Goal: Complete application form

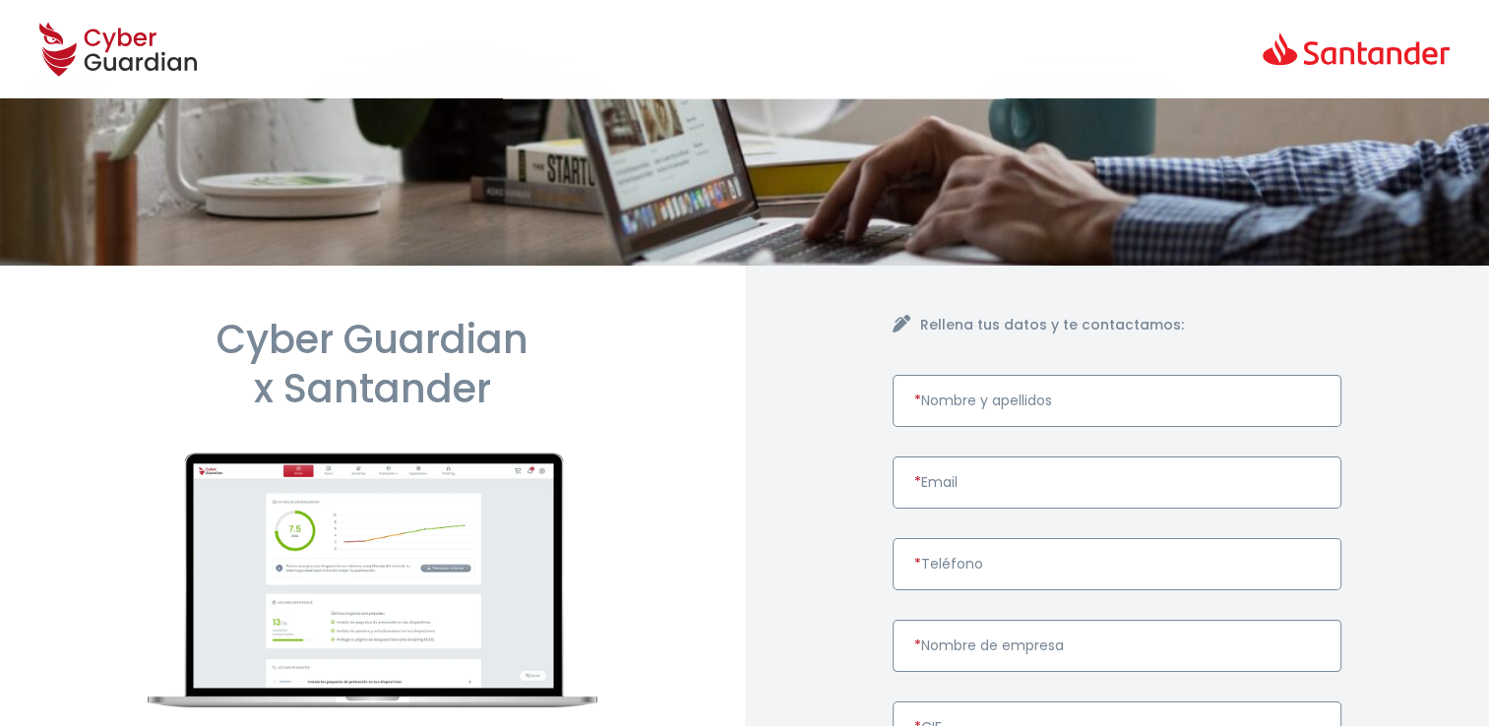
drag, startPoint x: 1007, startPoint y: 396, endPoint x: 1021, endPoint y: 366, distance: 33.0
click at [1007, 396] on input "* Nombre y apellidos" at bounding box center [1117, 401] width 450 height 52
paste input "CATALONIAN TECHNOLOGIE WERKE SL"
type input "CATALONIAN TECHNOLOGIE WERKE SL"
paste input "mcalvetj@gmail.com"
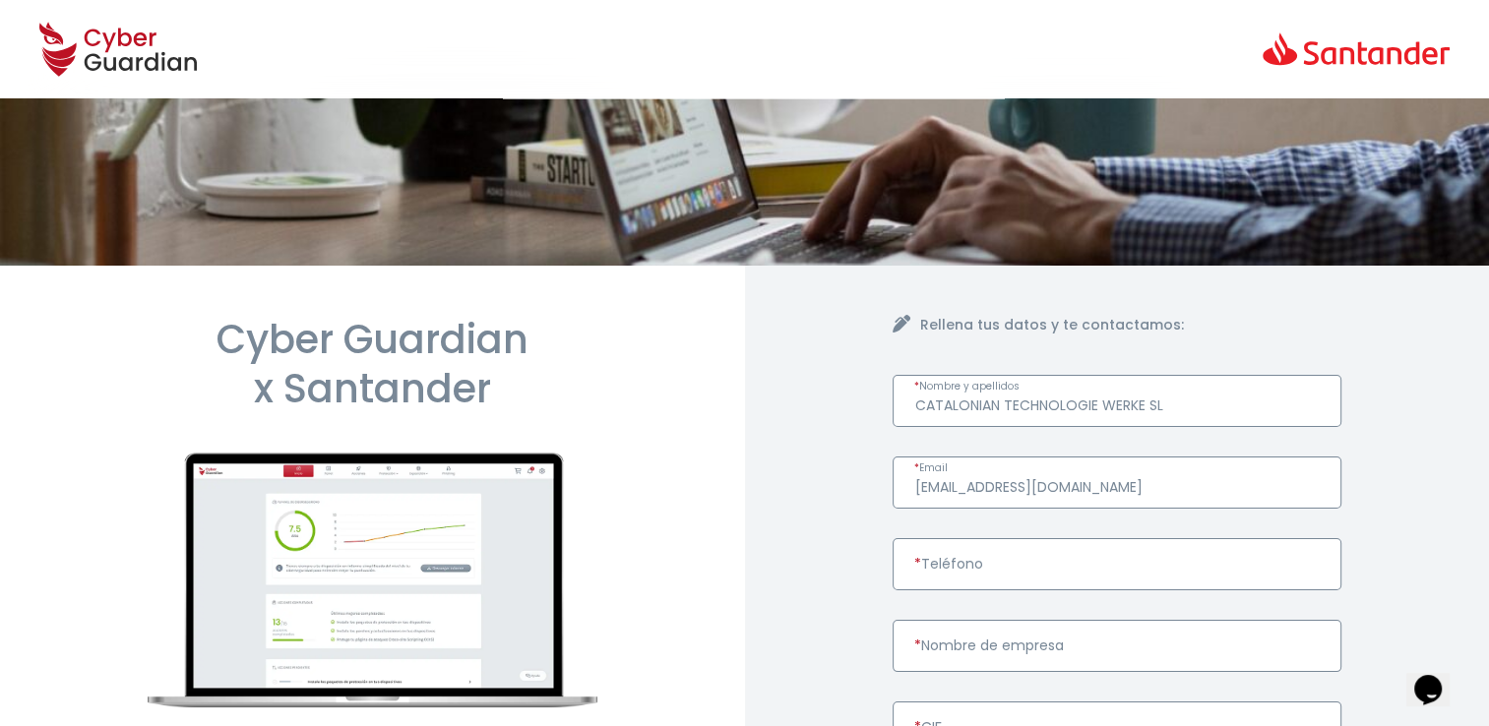
type input "mcalvetj@gmail.com"
paste input "610246574"
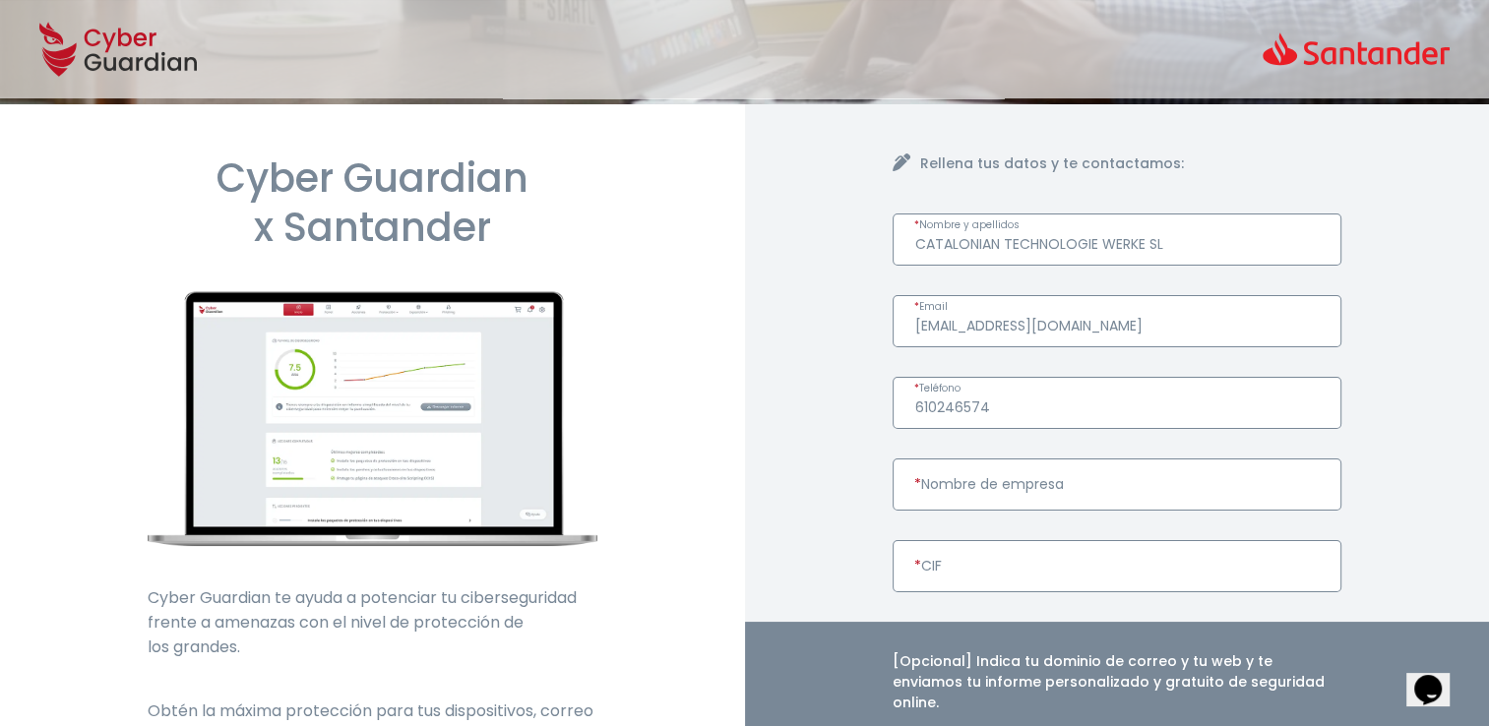
scroll to position [197, 0]
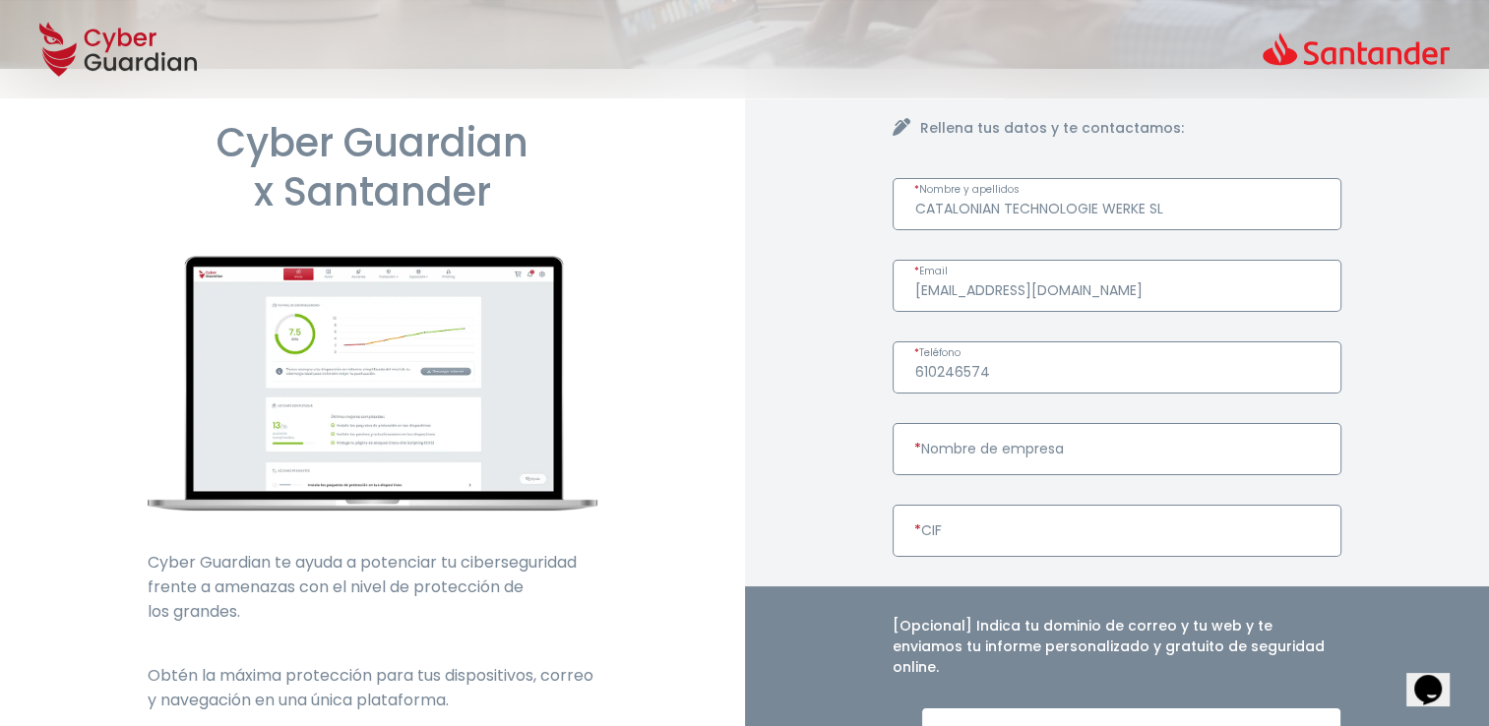
type input "610246574"
drag, startPoint x: 1174, startPoint y: 207, endPoint x: 968, endPoint y: 211, distance: 205.7
click at [846, 204] on div "Rellena tus datos y te contactamos: CATALONIAN TECHNOLOGIE WERKE SL * Nombre y …" at bounding box center [1117, 594] width 745 height 1051
paste input "CATALONIAN TECHNOLOGIE WERKE SL"
type input "CATALONIAN TECHNOLOGIE WERKE SL"
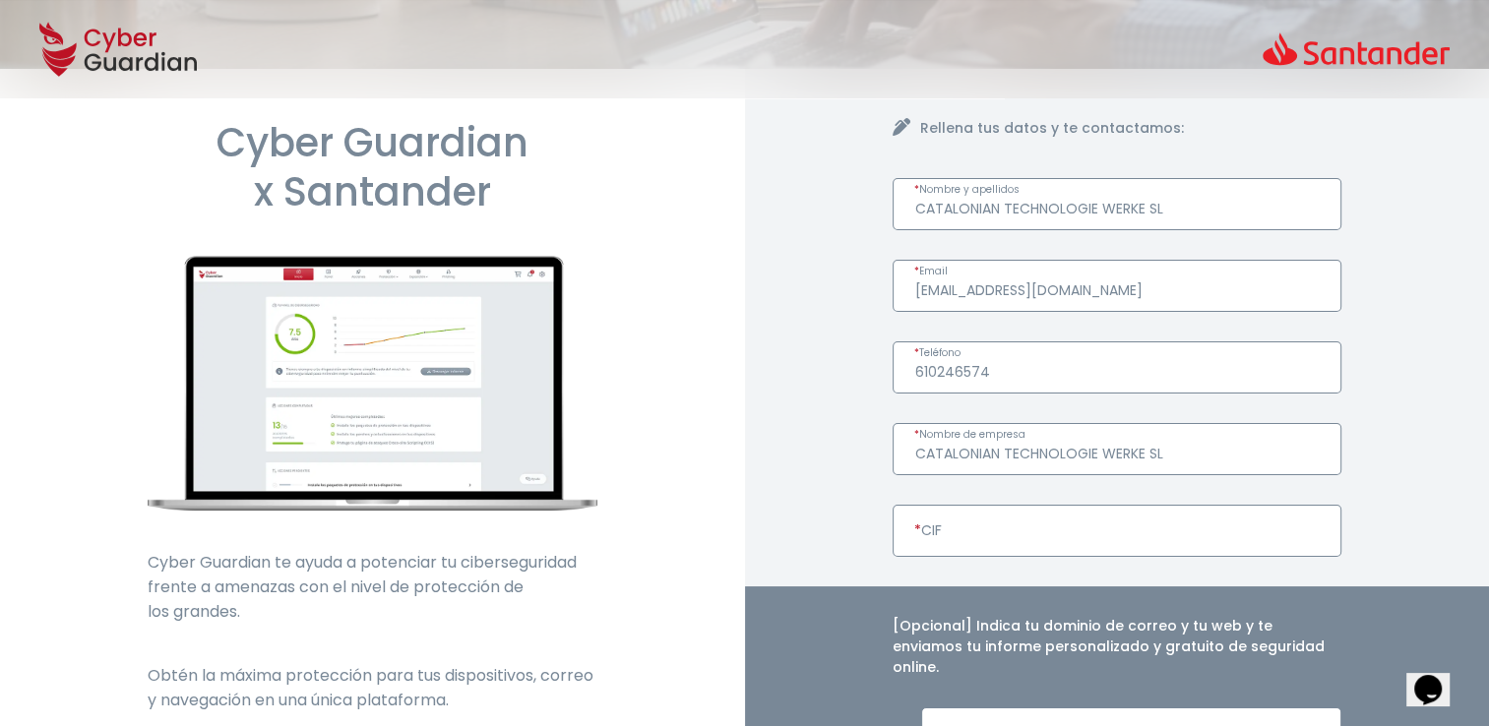
paste input "B63800403"
type input "B63800403"
drag, startPoint x: 1170, startPoint y: 205, endPoint x: 837, endPoint y: 229, distance: 333.5
click at [837, 229] on div "Rellena tus datos y te contactamos: CATALONIAN TECHNOLOGIE WERKE SL * Nombre y …" at bounding box center [1117, 594] width 745 height 1051
paste input "MANUEL CALVET JIMENEZ"
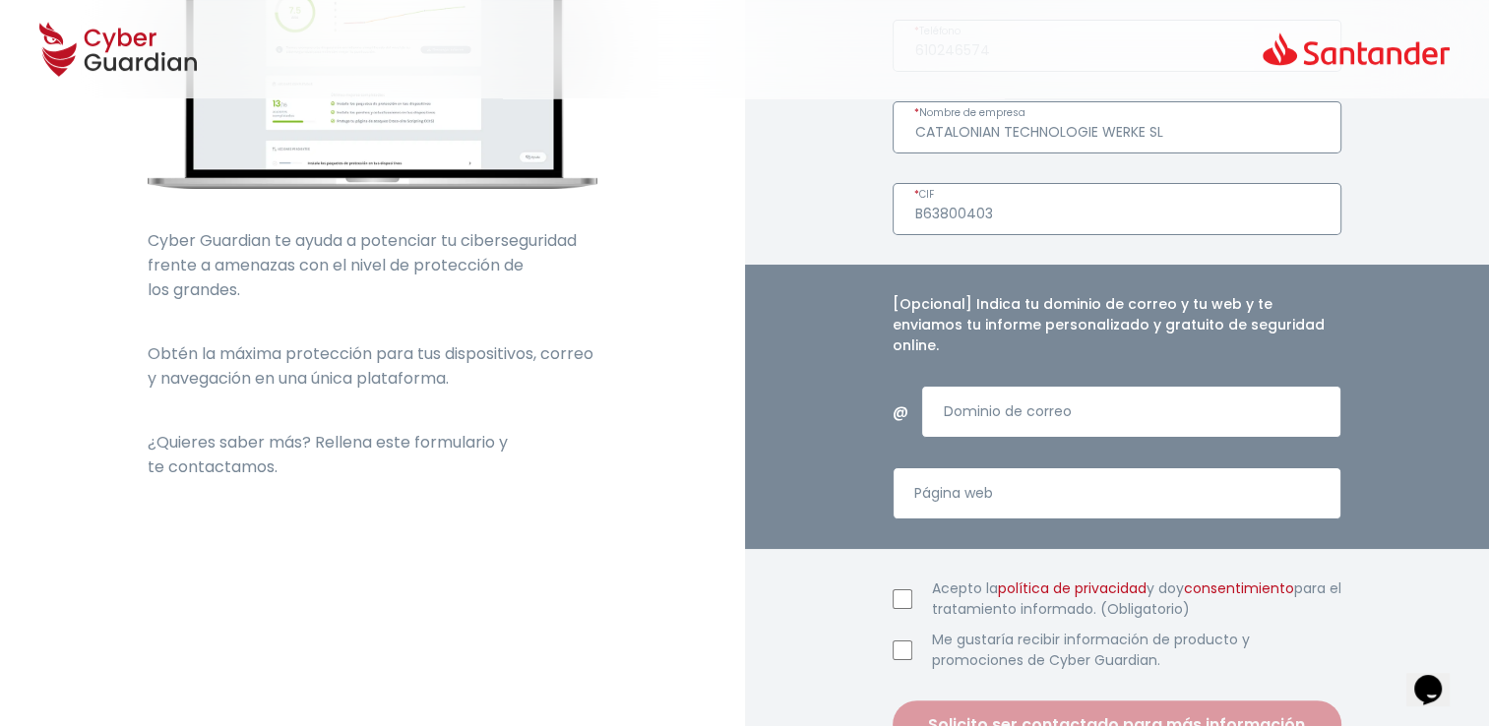
scroll to position [590, 0]
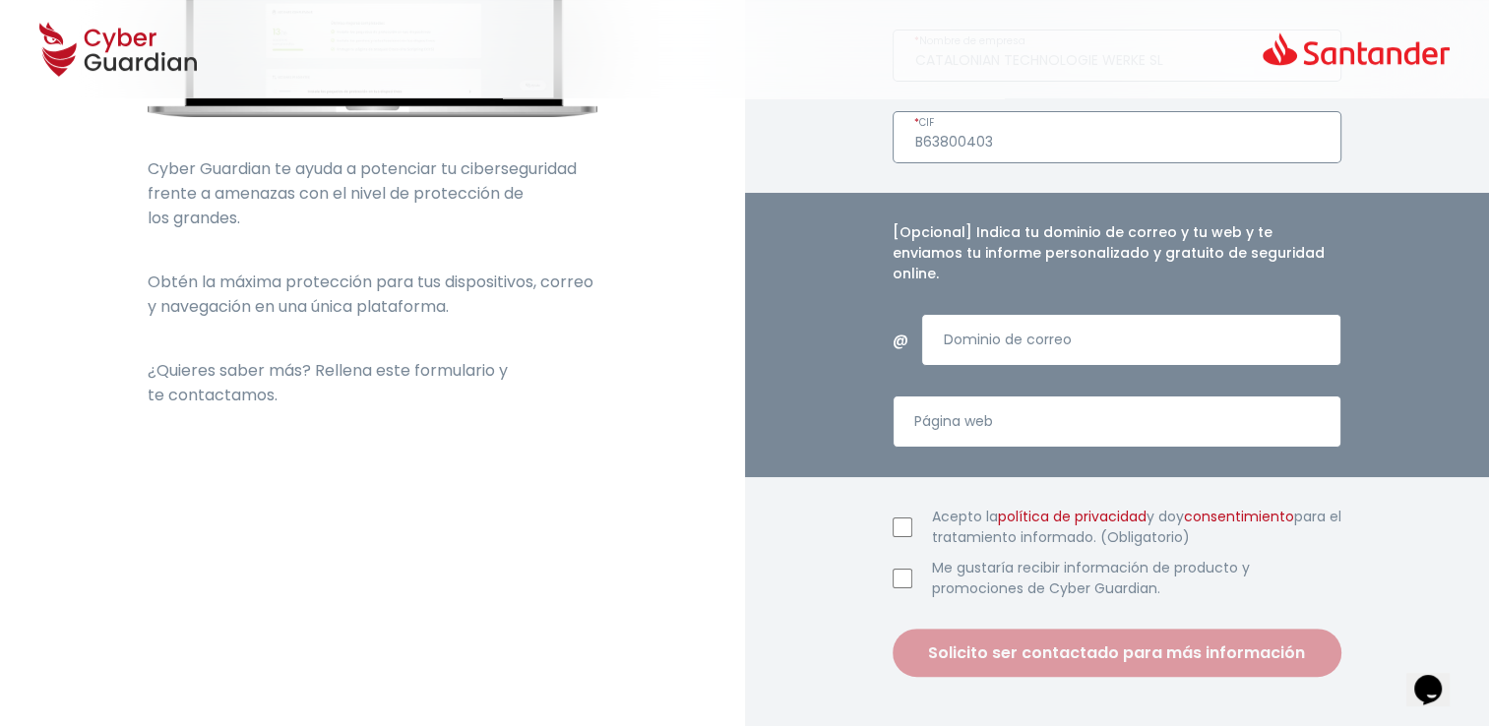
type input "MANUEL CALVET JIMENEZ"
click at [893, 518] on input "Acepto la política de privacidad y doy consentimiento para el tratamiento infor…" at bounding box center [902, 528] width 20 height 20
checkbox input "true"
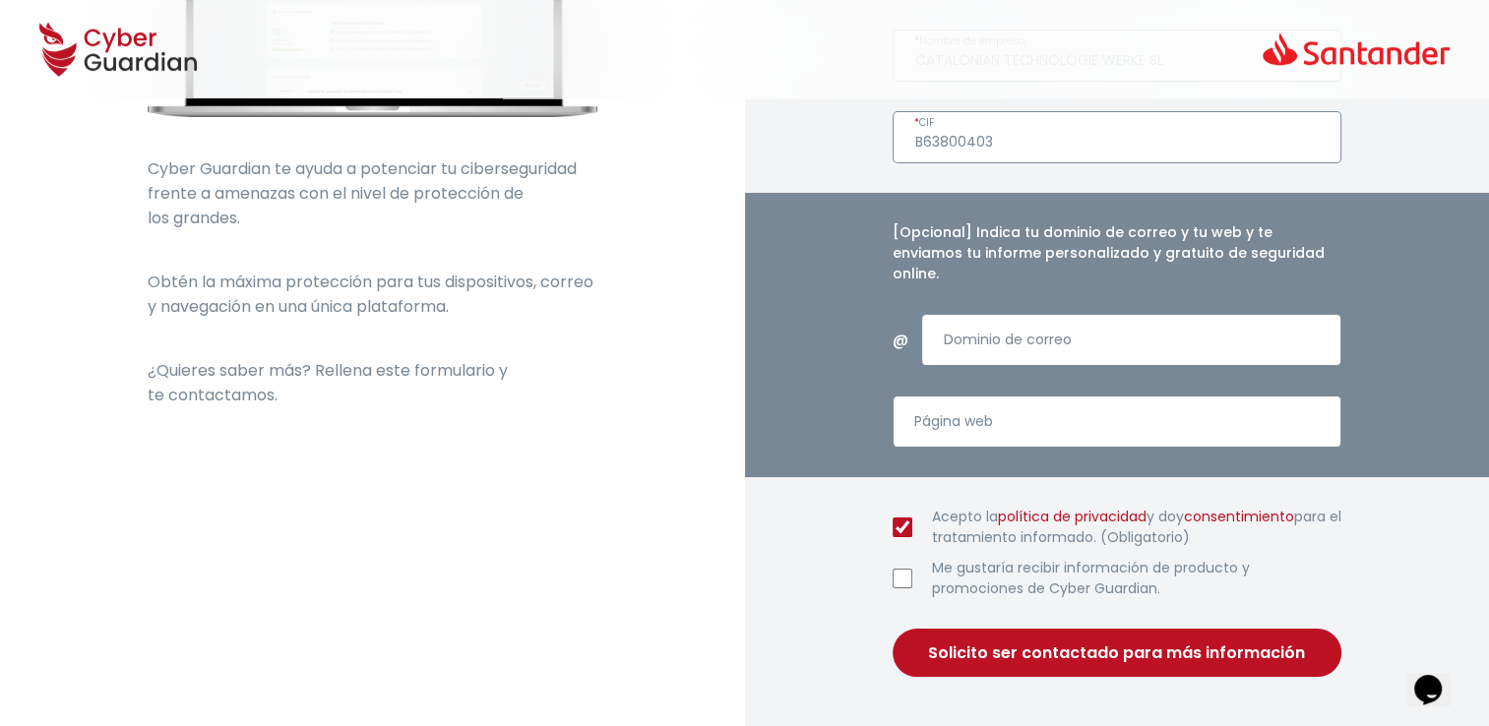
click at [1025, 633] on button "Solicito ser contactado para más información" at bounding box center [1117, 653] width 450 height 48
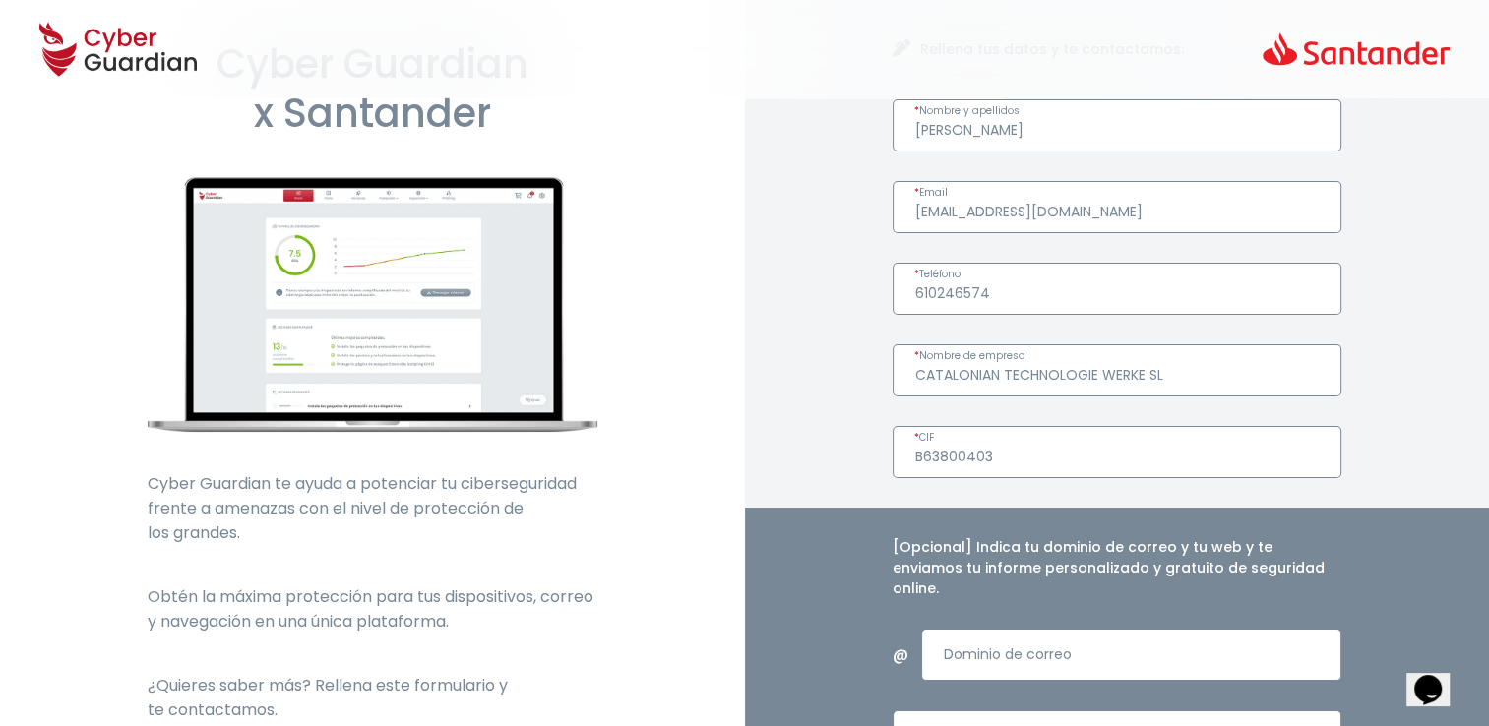
click at [915, 130] on input "MANUEL CALVET JIMENEZ" at bounding box center [1117, 125] width 450 height 52
click at [1124, 140] on input "MANUEL CALVET JIMENEZ" at bounding box center [1117, 125] width 450 height 52
type input "Manuel Calvet Jimenez"
click at [1252, 316] on form "Manuel Calvet Jimenez * Nombre y apellidos mcalvetj@gmail.com * Email 610246574…" at bounding box center [1117, 545] width 450 height 892
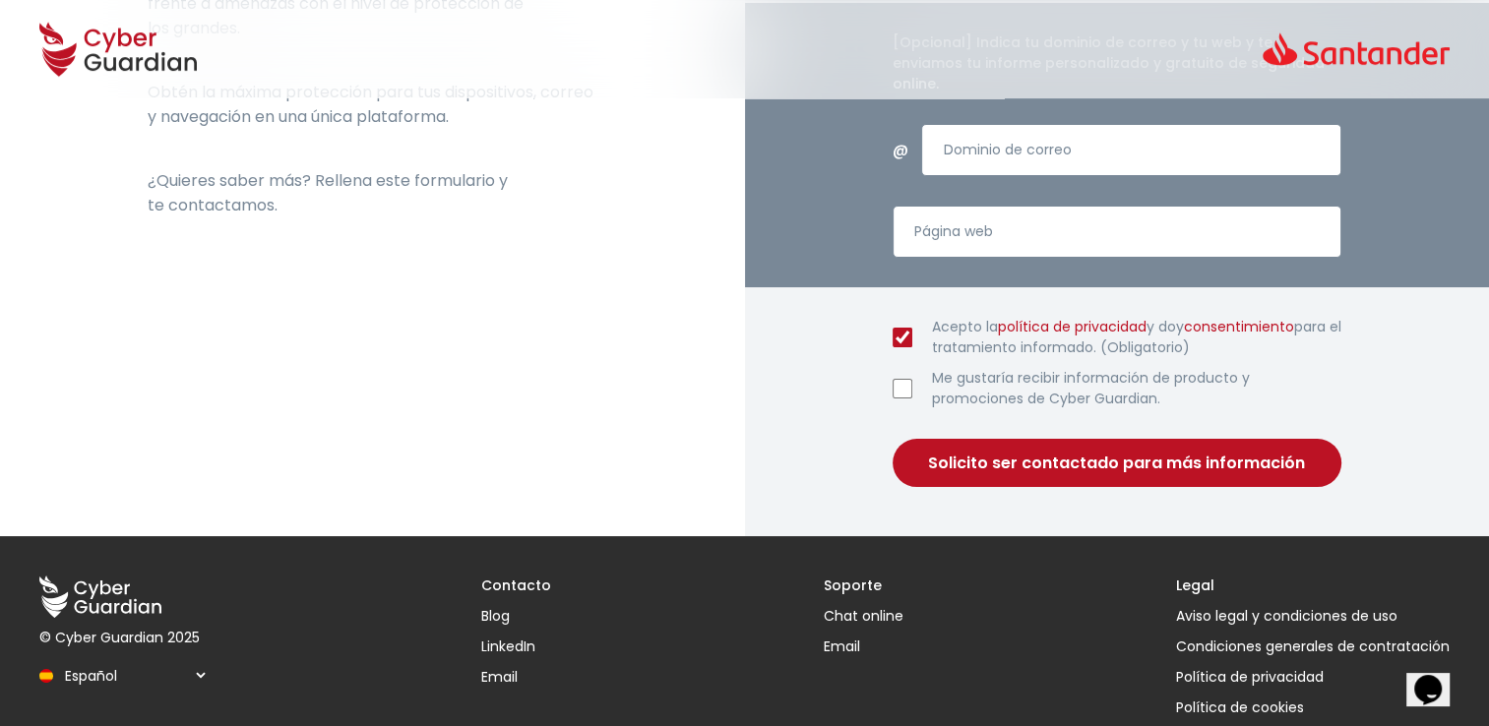
scroll to position [787, 0]
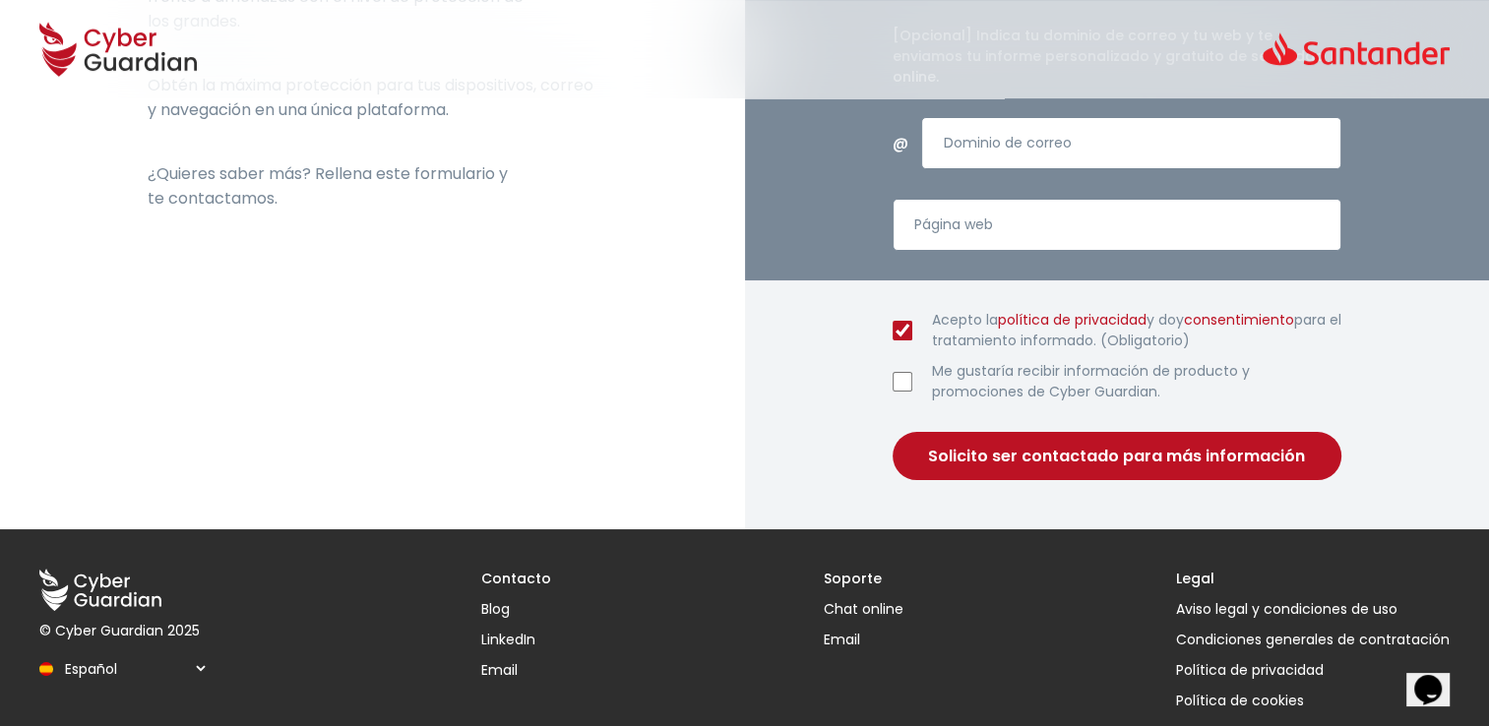
click at [1084, 443] on button "Solicito ser contactado para más información" at bounding box center [1117, 456] width 450 height 48
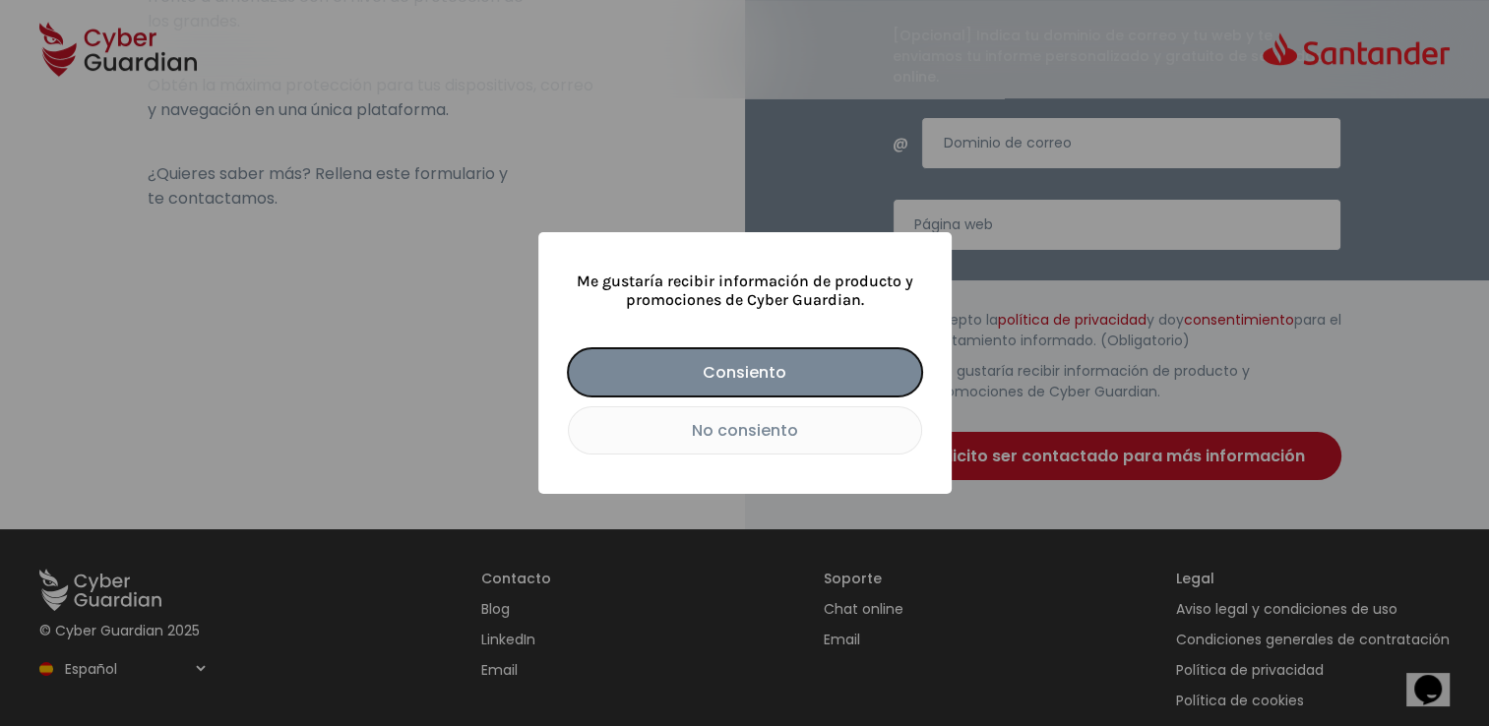
click at [760, 374] on button "Consiento" at bounding box center [745, 372] width 354 height 48
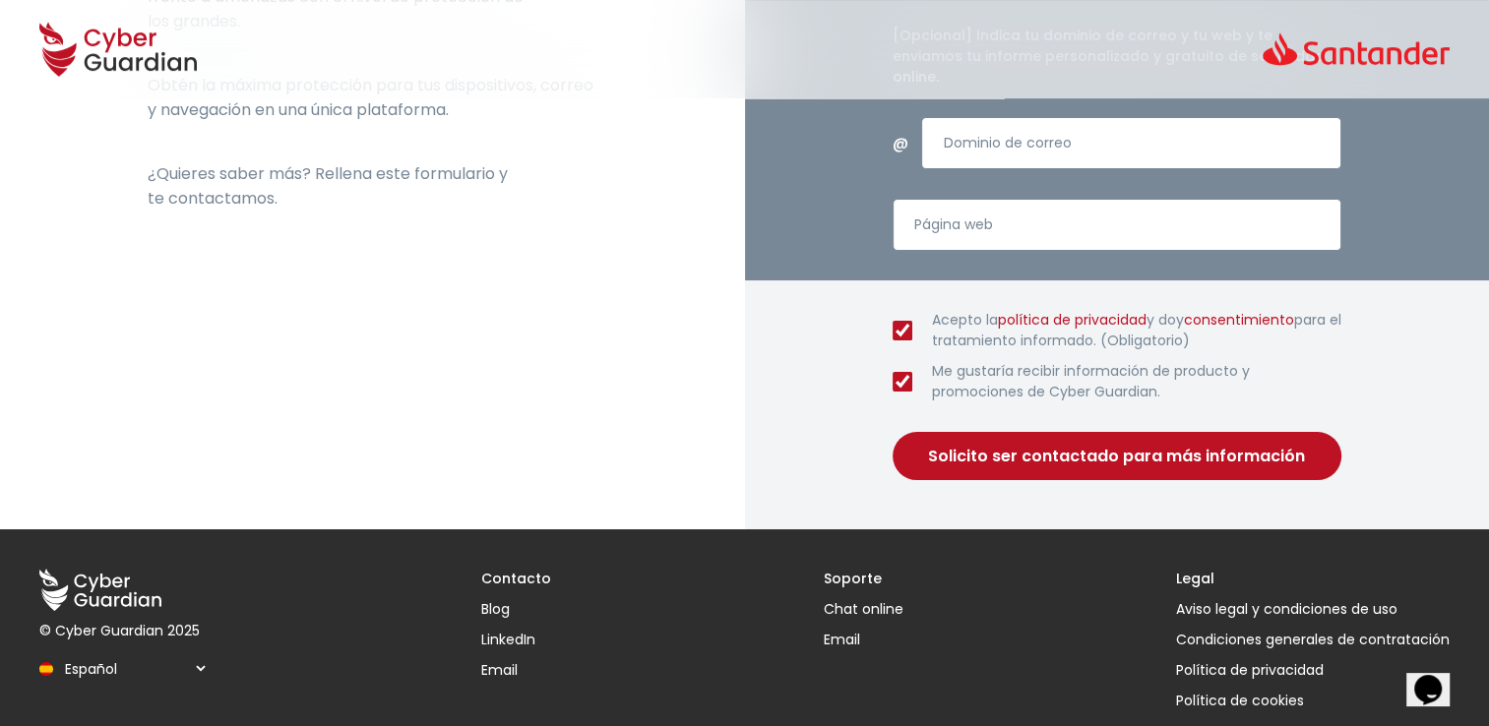
checkbox input "true"
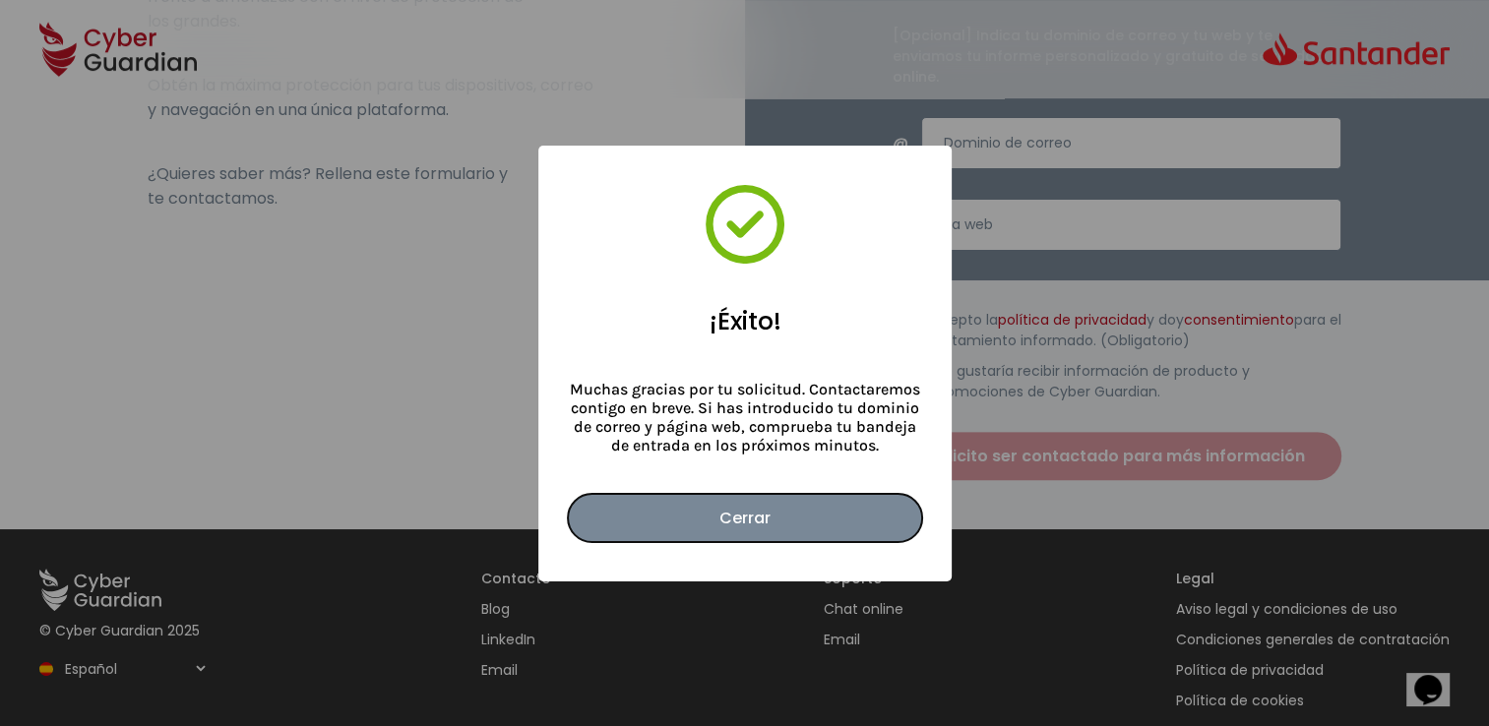
scroll to position [98, 0]
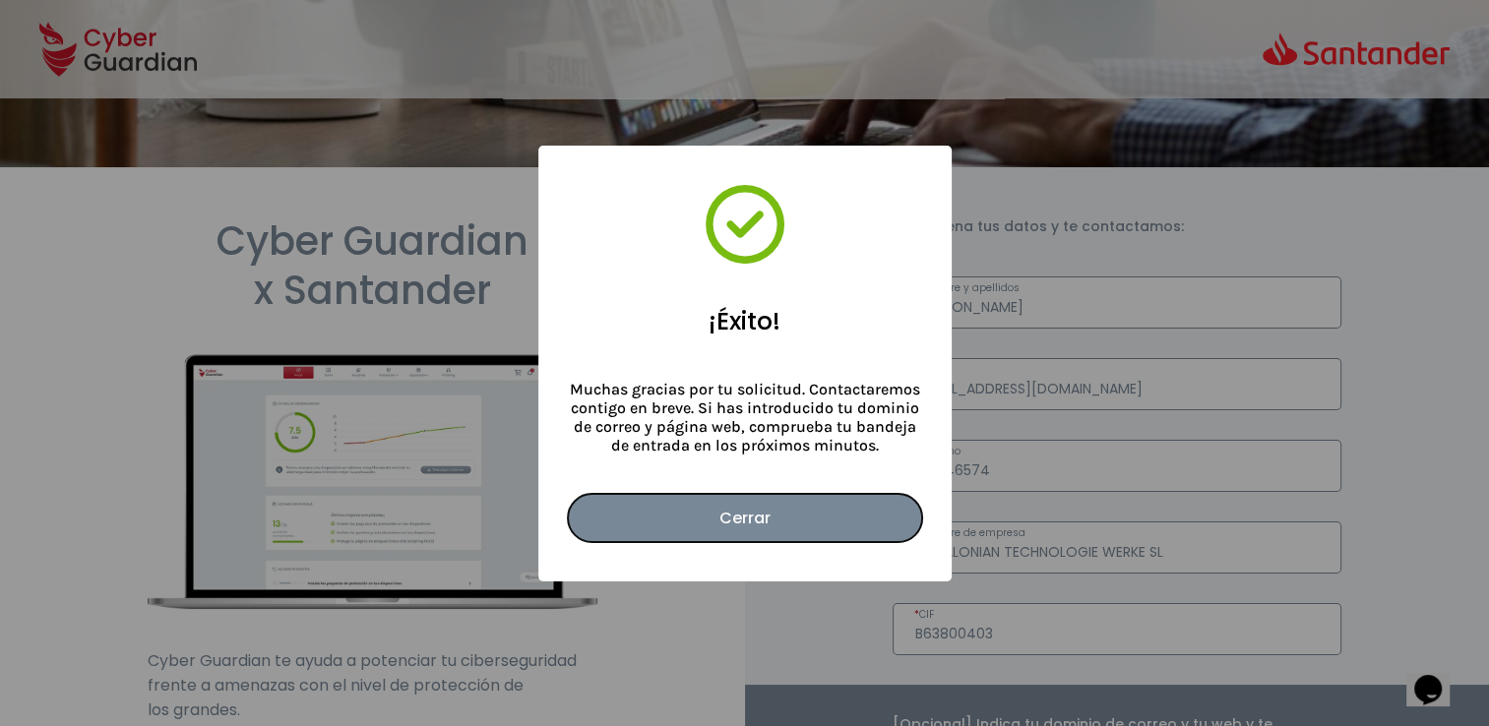
click at [762, 511] on button "Cerrar" at bounding box center [745, 518] width 354 height 48
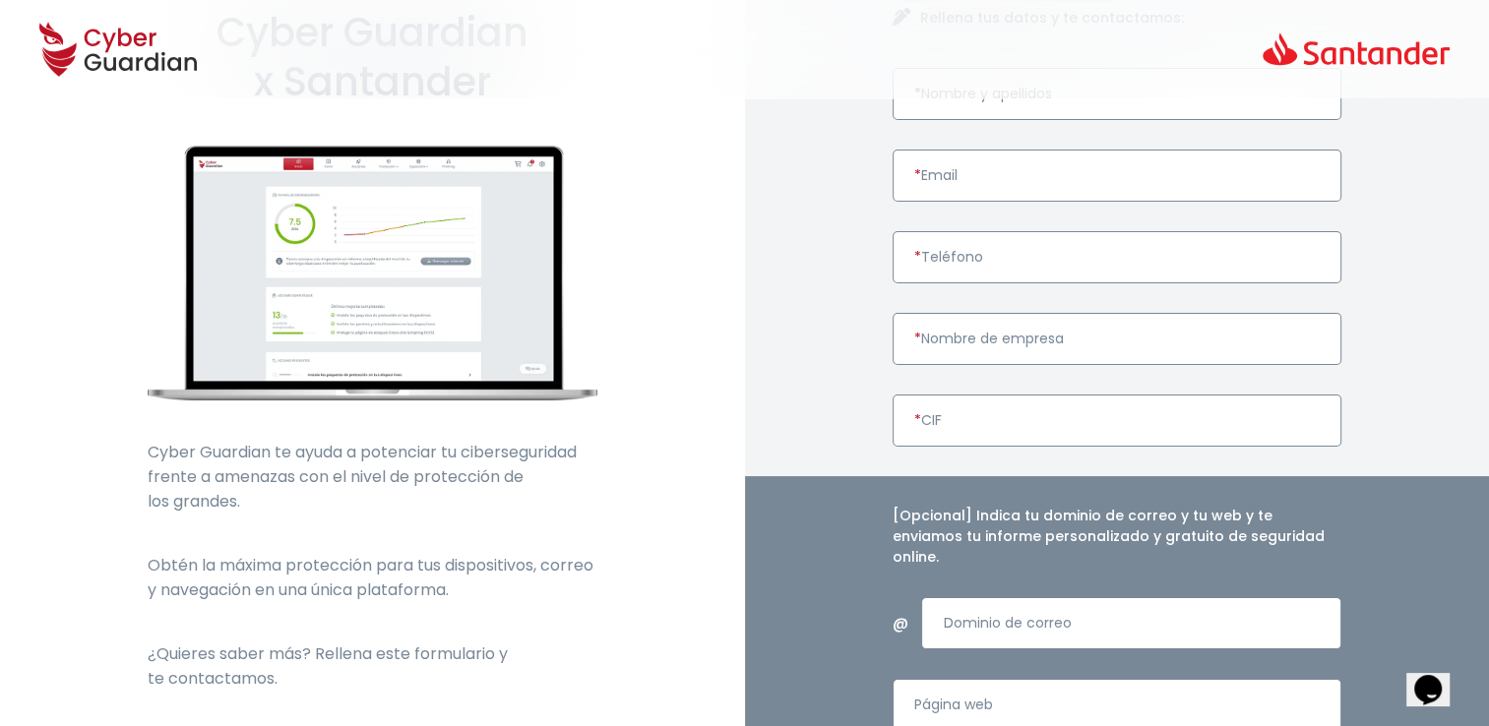
scroll to position [787, 0]
